Goal: Book appointment/travel/reservation

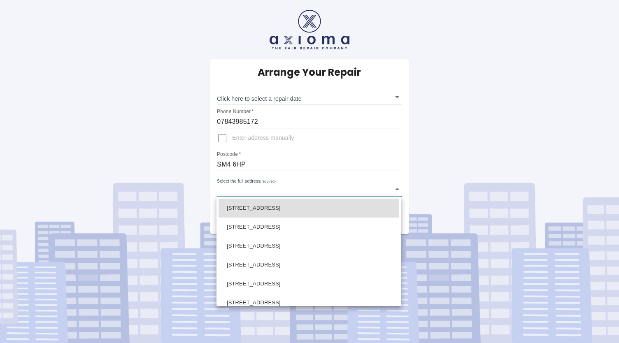
click at [323, 190] on body "Arrange Your Repair Click here to select a repair date ​ Phone Number   * 07843…" at bounding box center [309, 171] width 619 height 343
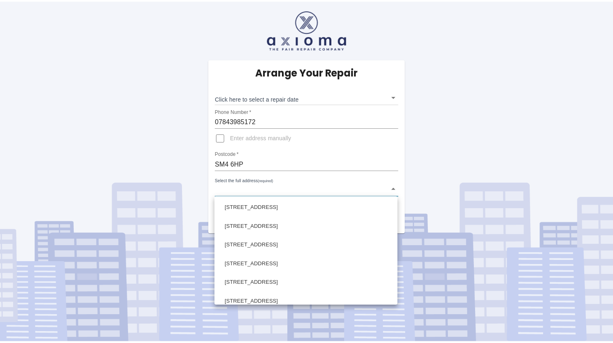
scroll to position [165, 0]
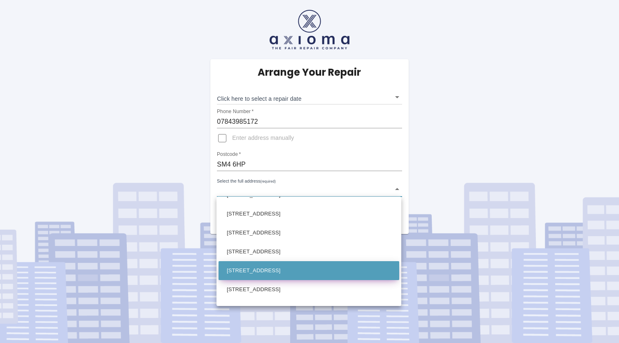
click at [271, 263] on li "[STREET_ADDRESS]" at bounding box center [309, 270] width 181 height 19
type input "[STREET_ADDRESS]"
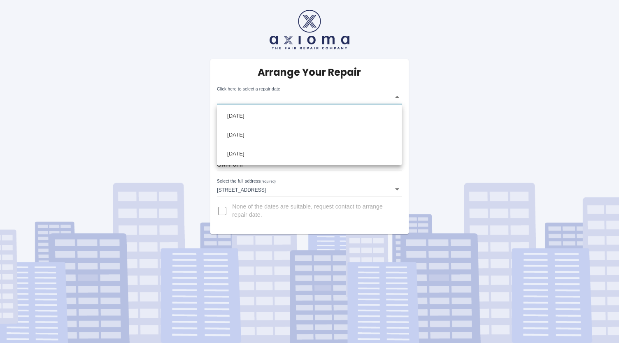
click at [258, 97] on body "Arrange Your Repair Click here to select a repair date ​ Phone Number   * 07843…" at bounding box center [309, 171] width 619 height 343
click at [463, 58] on div at bounding box center [309, 171] width 619 height 343
click at [264, 100] on body "Arrange Your Repair Click here to select a repair date ​ Phone Number   * 07843…" at bounding box center [309, 171] width 619 height 343
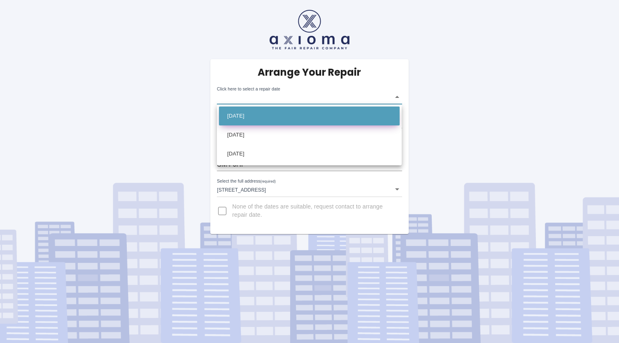
click at [263, 116] on li "[DATE]" at bounding box center [309, 116] width 181 height 19
type input "[DATE]T00:00:00.000Z"
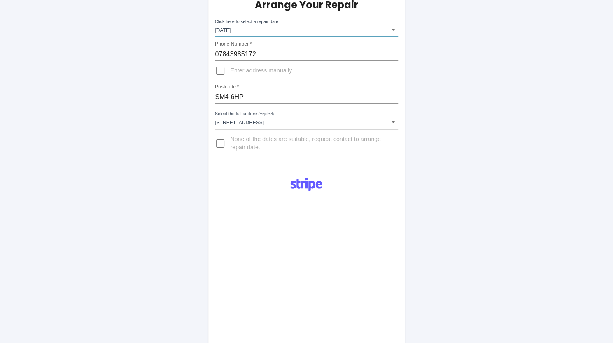
scroll to position [0, 0]
